Goal: Use online tool/utility: Utilize a website feature to perform a specific function

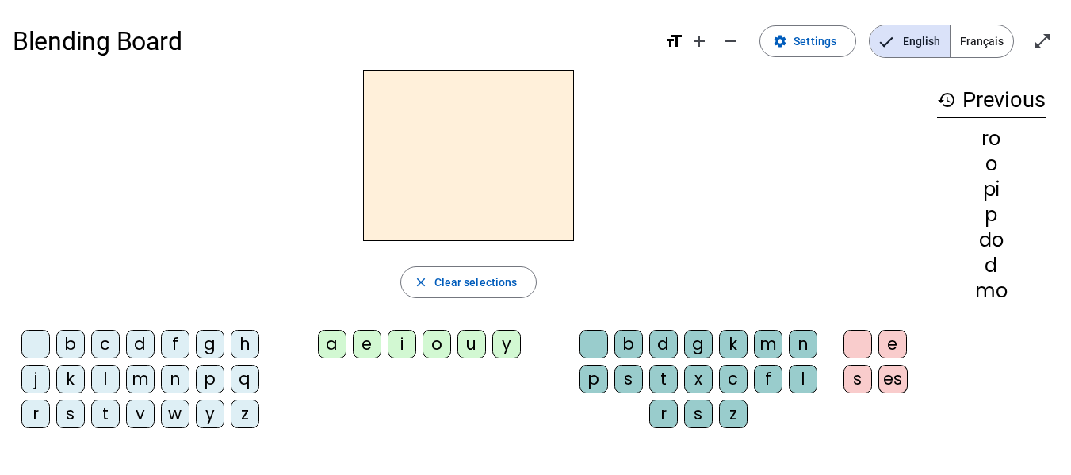
click at [434, 344] on div "o" at bounding box center [437, 344] width 29 height 29
click at [75, 349] on div "b" at bounding box center [70, 344] width 29 height 29
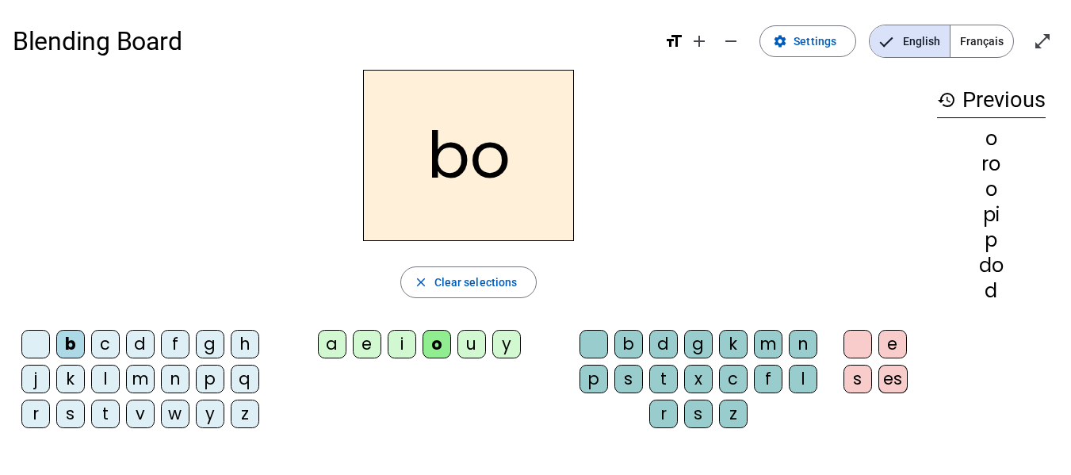
click at [104, 340] on div "c" at bounding box center [105, 344] width 29 height 29
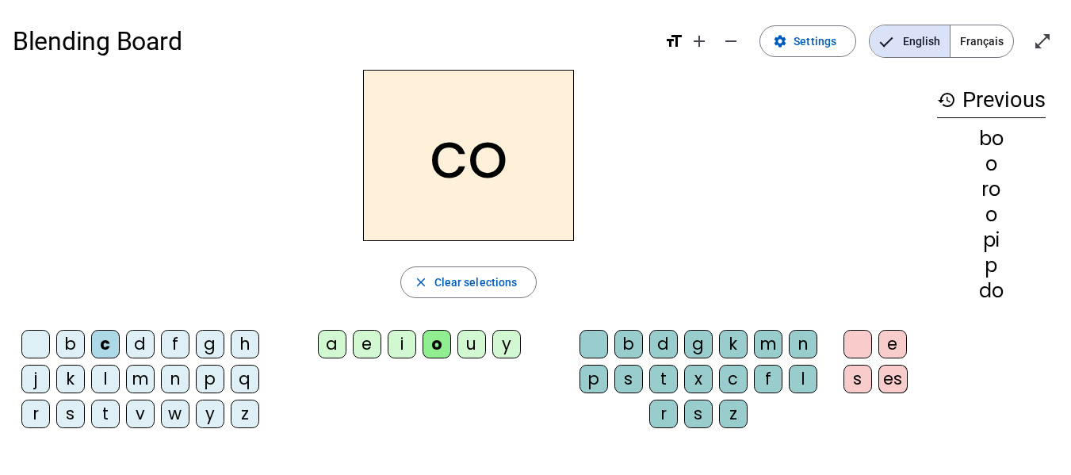
click at [139, 350] on div "d" at bounding box center [140, 344] width 29 height 29
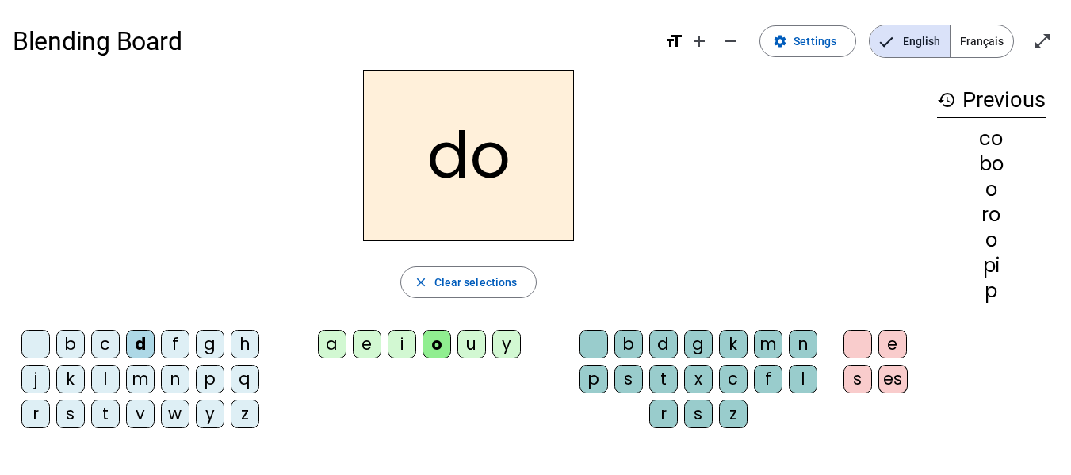
click at [133, 373] on div "m" at bounding box center [140, 379] width 29 height 29
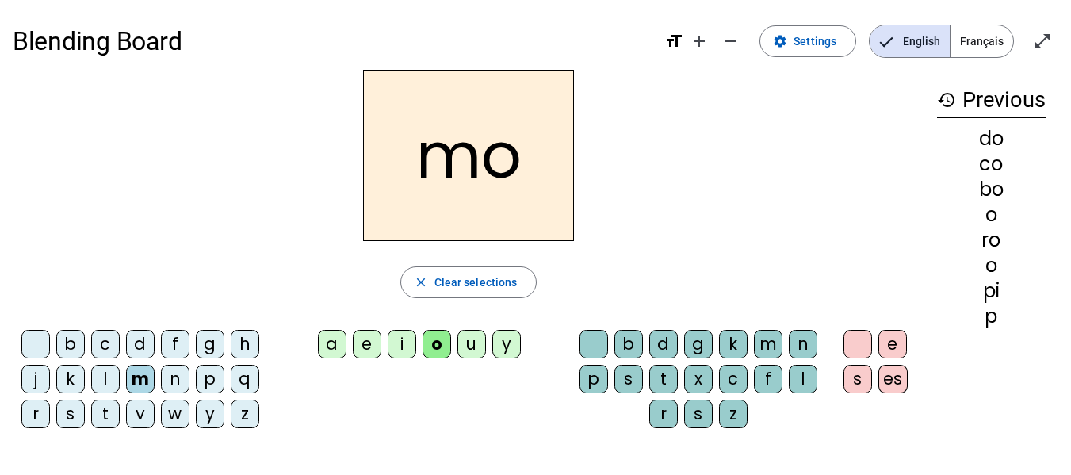
click at [251, 337] on div "h" at bounding box center [245, 344] width 29 height 29
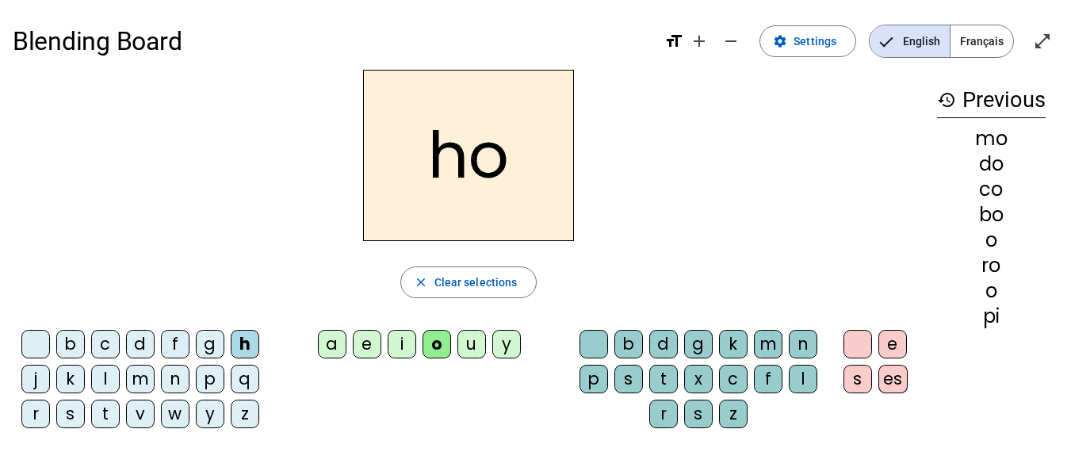
click at [249, 335] on div "h" at bounding box center [245, 344] width 29 height 29
click at [208, 373] on div "p" at bounding box center [210, 379] width 29 height 29
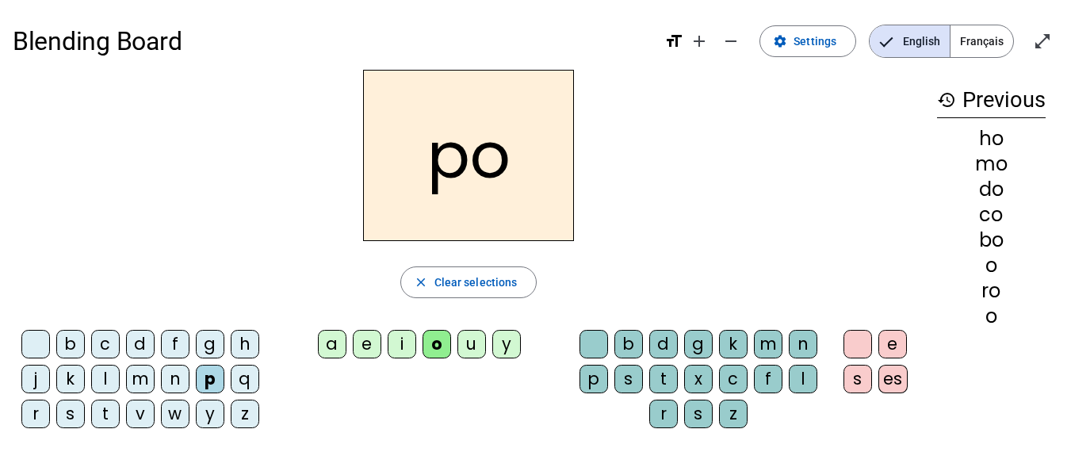
click at [632, 342] on div "b" at bounding box center [628, 344] width 29 height 29
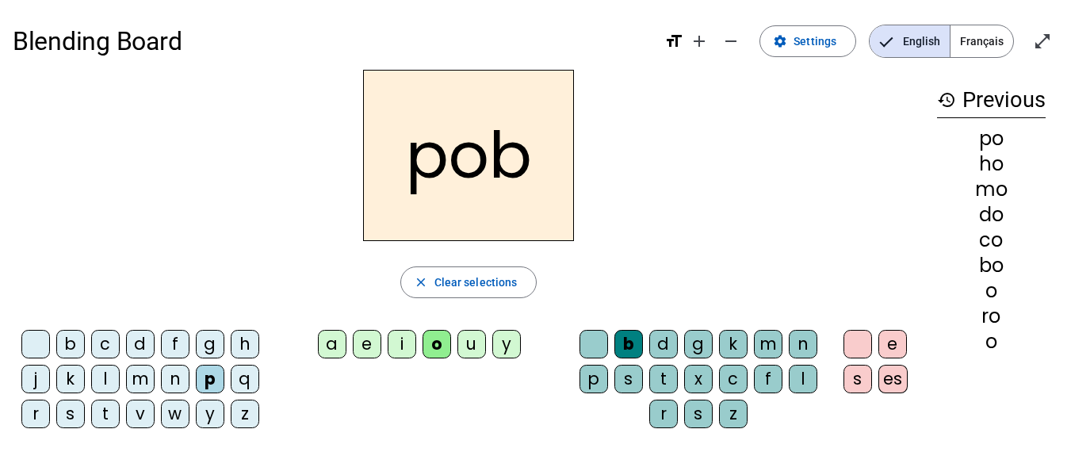
click at [66, 342] on div "b" at bounding box center [70, 344] width 29 height 29
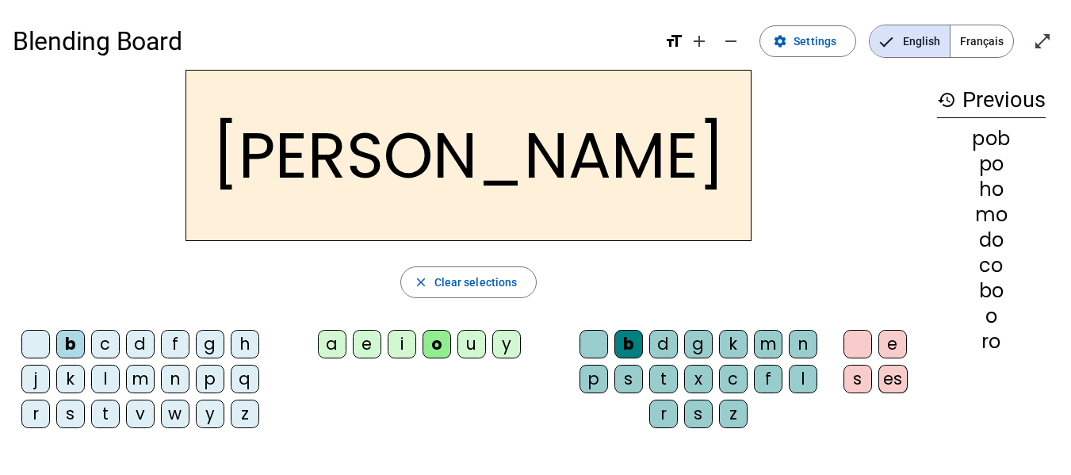
click at [136, 375] on div "m" at bounding box center [140, 379] width 29 height 29
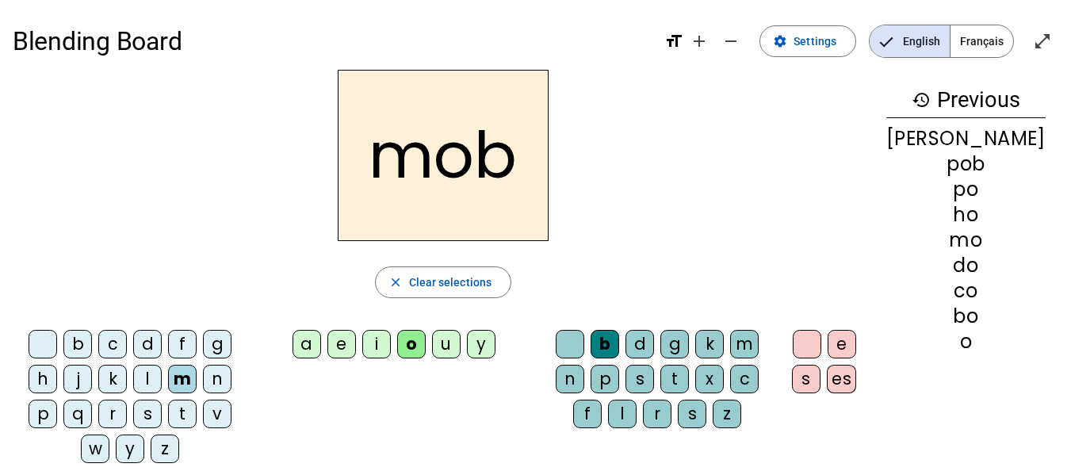
click at [168, 375] on div "m" at bounding box center [182, 379] width 29 height 29
click at [759, 335] on div "m" at bounding box center [744, 344] width 29 height 29
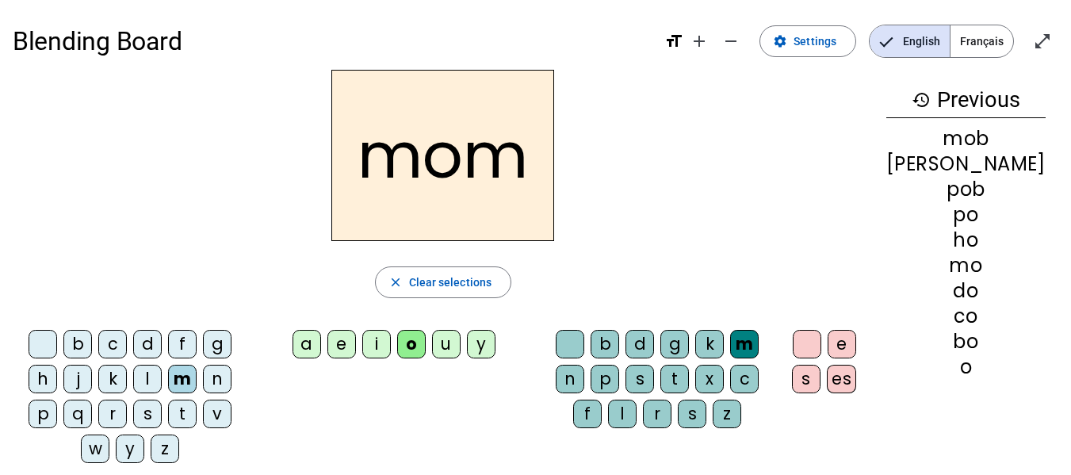
click at [745, 377] on div "c" at bounding box center [744, 379] width 29 height 29
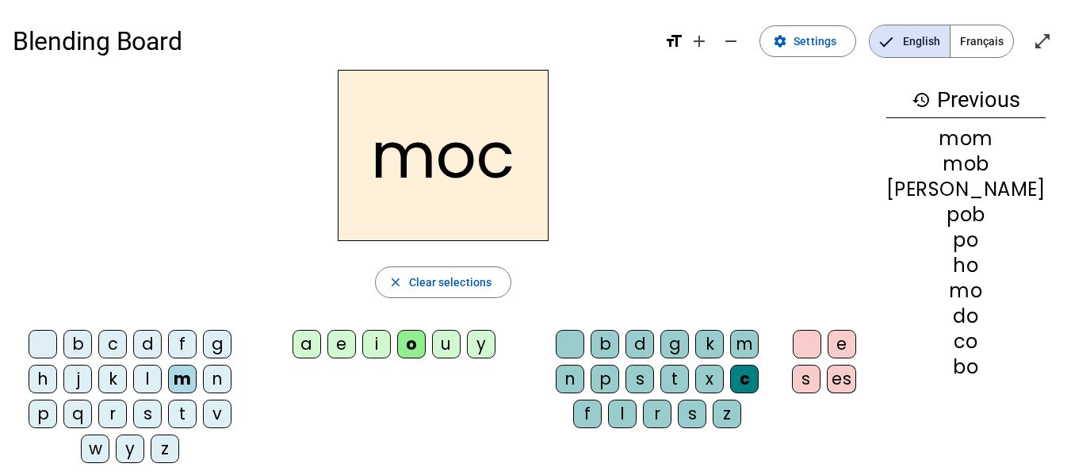
click at [725, 411] on div "z" at bounding box center [727, 414] width 29 height 29
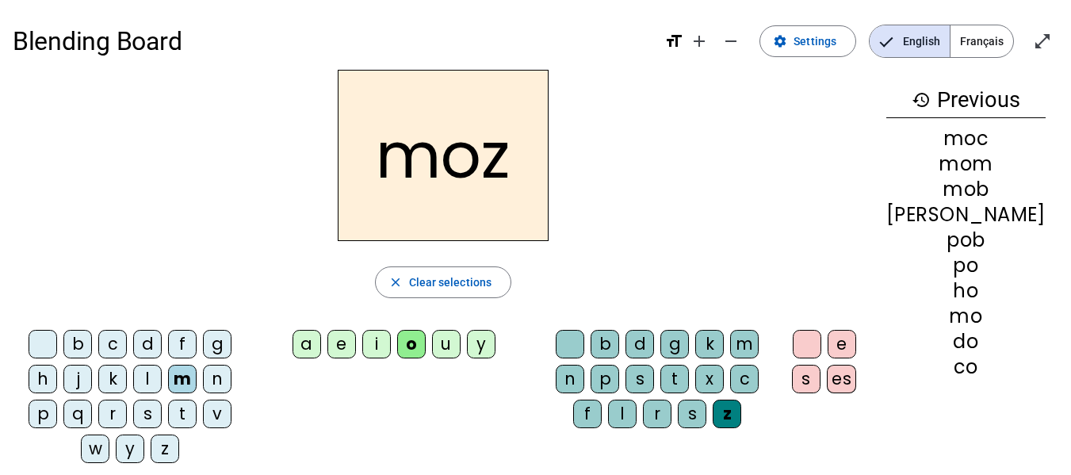
click at [168, 418] on div "t" at bounding box center [182, 414] width 29 height 29
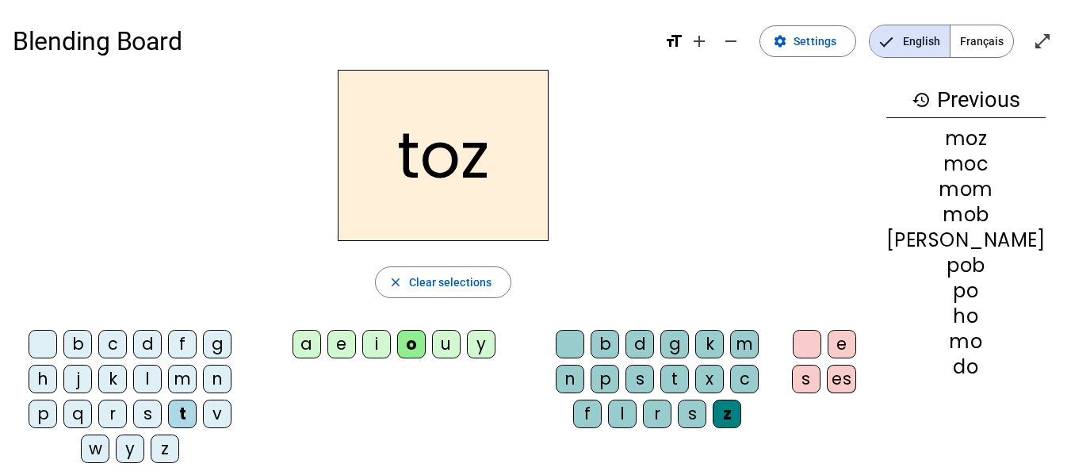
click at [98, 385] on div "k" at bounding box center [112, 379] width 29 height 29
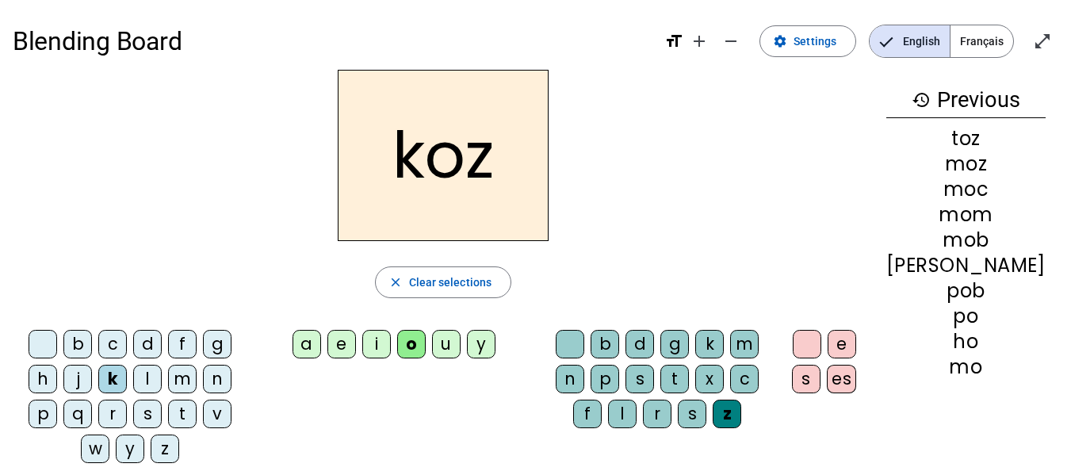
click at [633, 378] on div "s" at bounding box center [640, 379] width 29 height 29
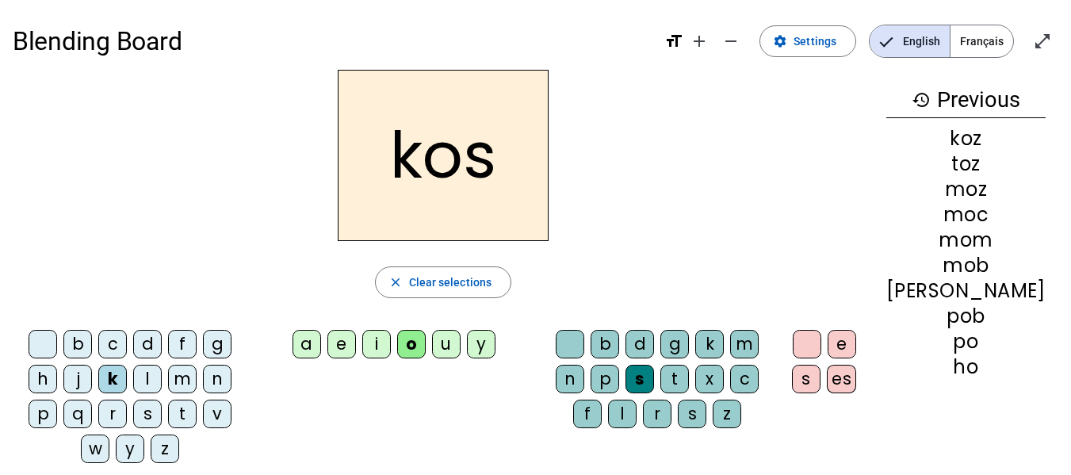
click at [664, 371] on div "t" at bounding box center [674, 379] width 29 height 29
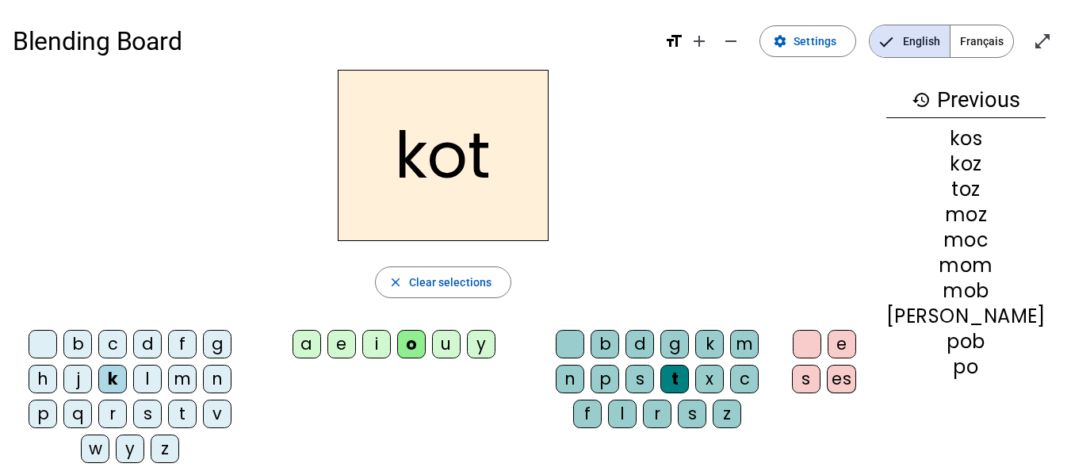
click at [133, 417] on div "s" at bounding box center [147, 414] width 29 height 29
